Goal: Find specific page/section: Find specific page/section

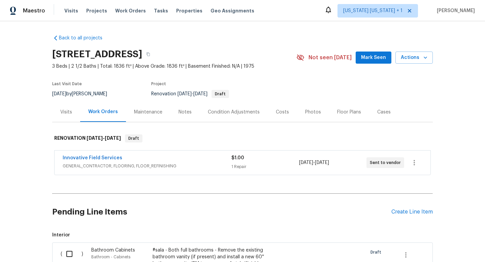
click at [337, 115] on div "Floor Plans" at bounding box center [349, 112] width 24 height 7
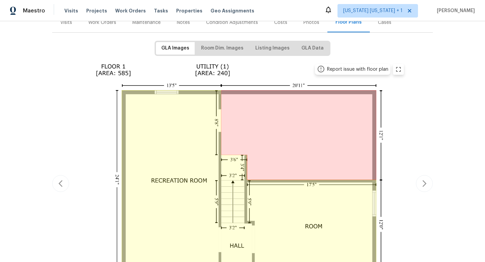
scroll to position [90, 0]
click at [233, 47] on span "Room Dim. Images" at bounding box center [222, 48] width 42 height 8
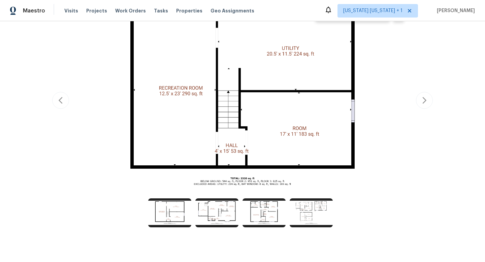
scroll to position [157, 0]
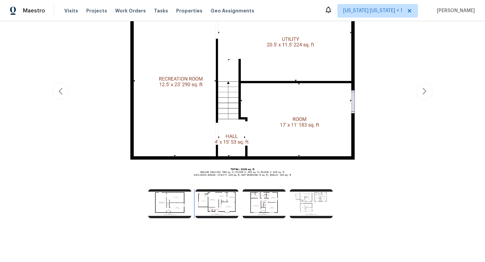
click at [210, 189] on img at bounding box center [216, 203] width 43 height 29
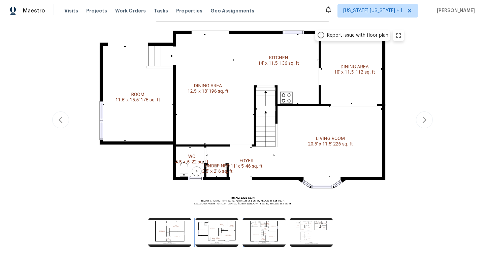
scroll to position [123, 0]
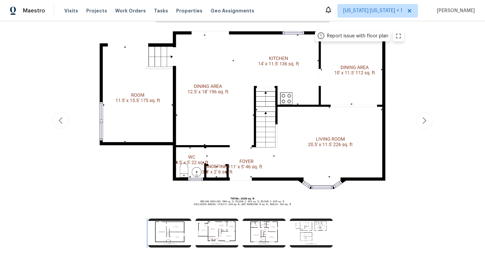
click at [179, 235] on img at bounding box center [169, 233] width 43 height 29
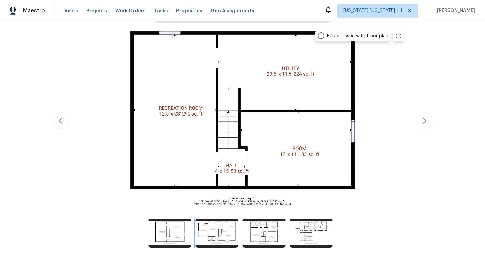
click at [204, 225] on img at bounding box center [216, 233] width 43 height 29
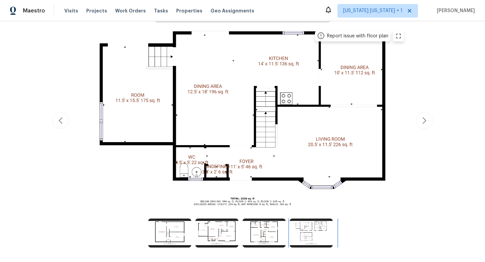
click at [310, 237] on img at bounding box center [311, 233] width 43 height 29
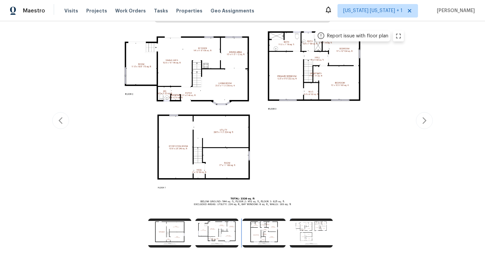
click at [256, 233] on img at bounding box center [264, 233] width 43 height 29
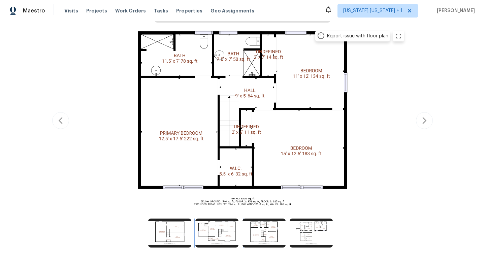
click at [212, 235] on img at bounding box center [216, 233] width 43 height 29
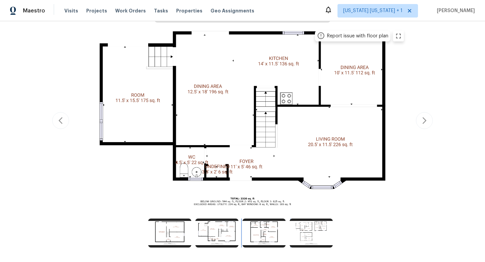
click at [264, 235] on img at bounding box center [264, 233] width 43 height 29
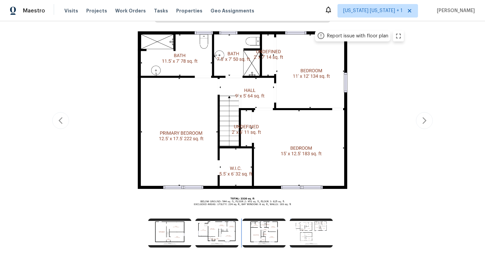
click at [258, 231] on img at bounding box center [264, 233] width 43 height 29
click at [294, 232] on img at bounding box center [311, 233] width 43 height 29
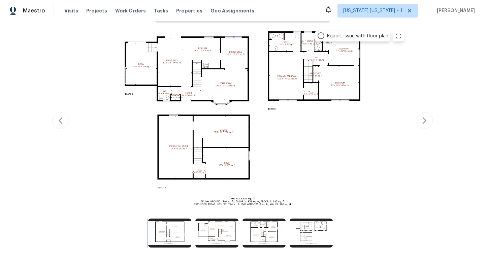
click at [156, 230] on img at bounding box center [169, 233] width 43 height 29
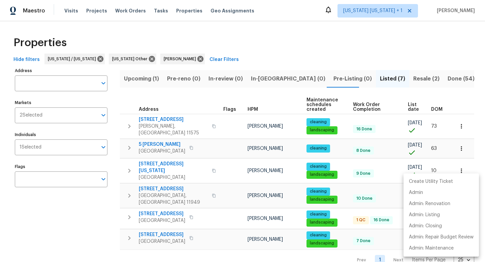
scroll to position [8, 0]
